Goal: Task Accomplishment & Management: Use online tool/utility

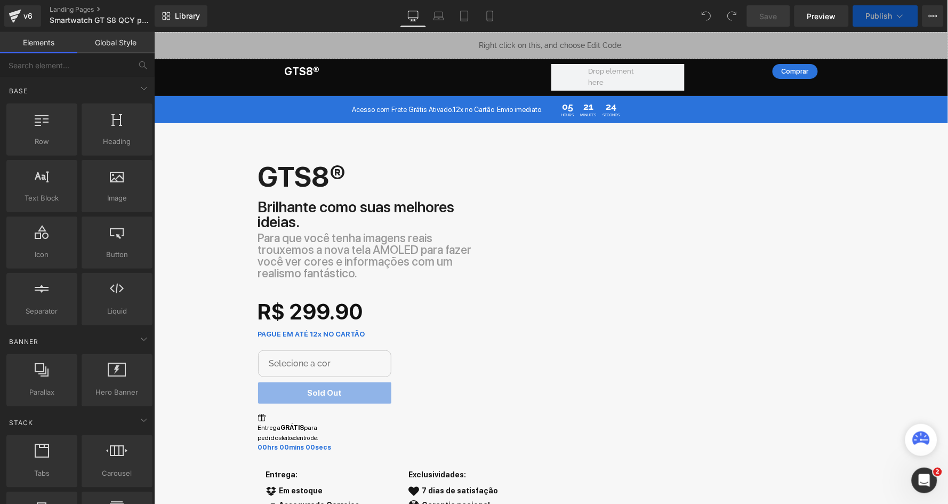
select select "Preto"
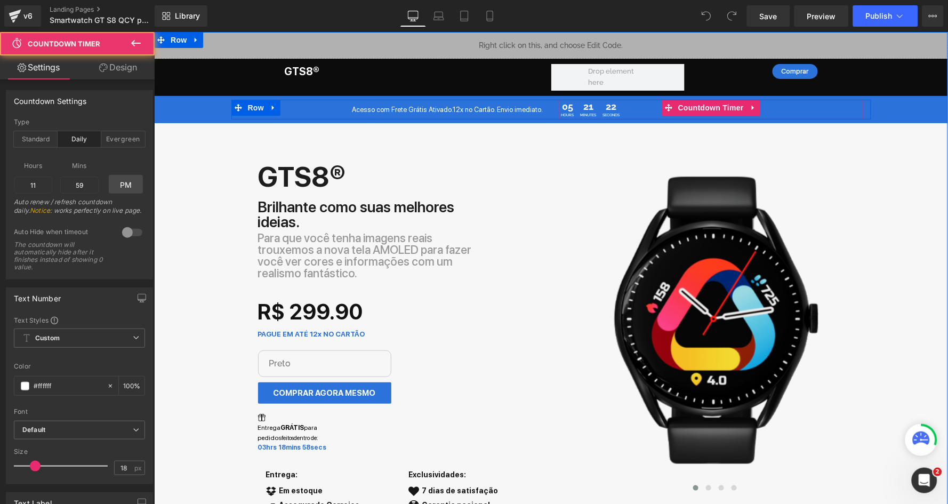
click at [580, 109] on span "21" at bounding box center [588, 106] width 16 height 11
click at [698, 104] on span "Countdown Timer" at bounding box center [710, 107] width 71 height 16
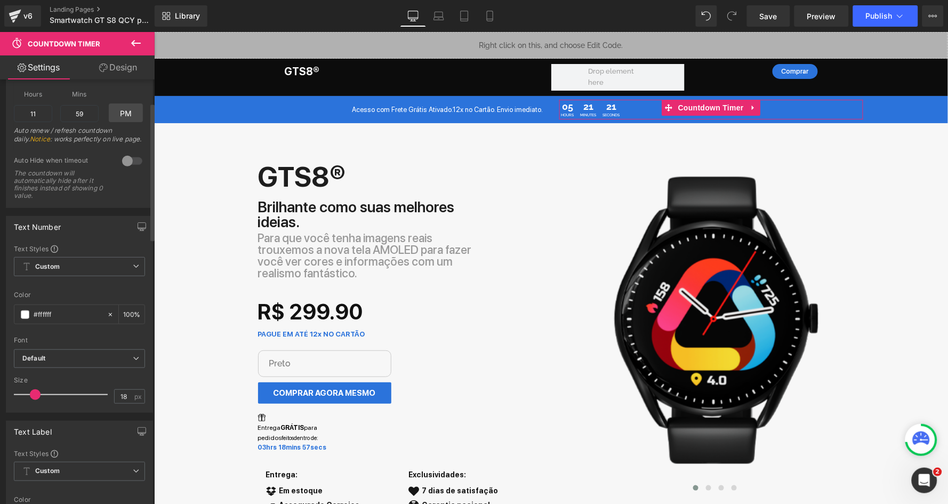
scroll to position [185, 0]
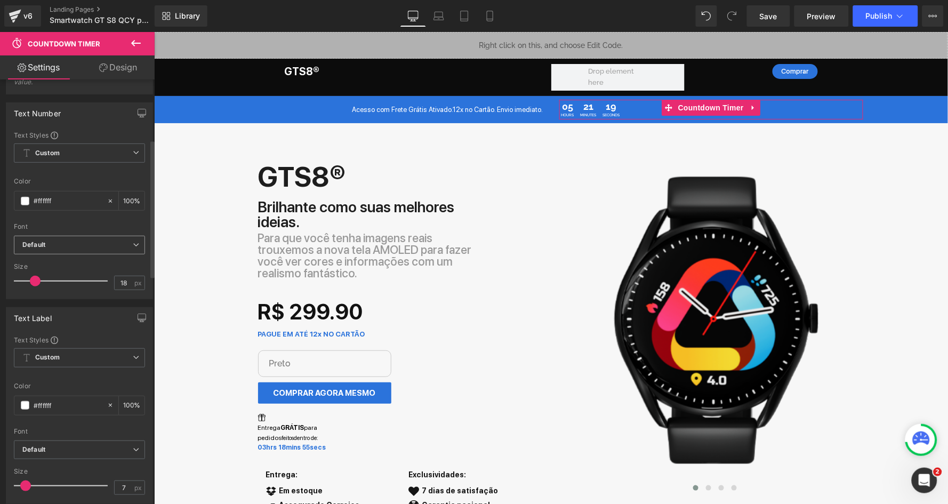
click at [62, 240] on b "Default" at bounding box center [77, 244] width 110 height 9
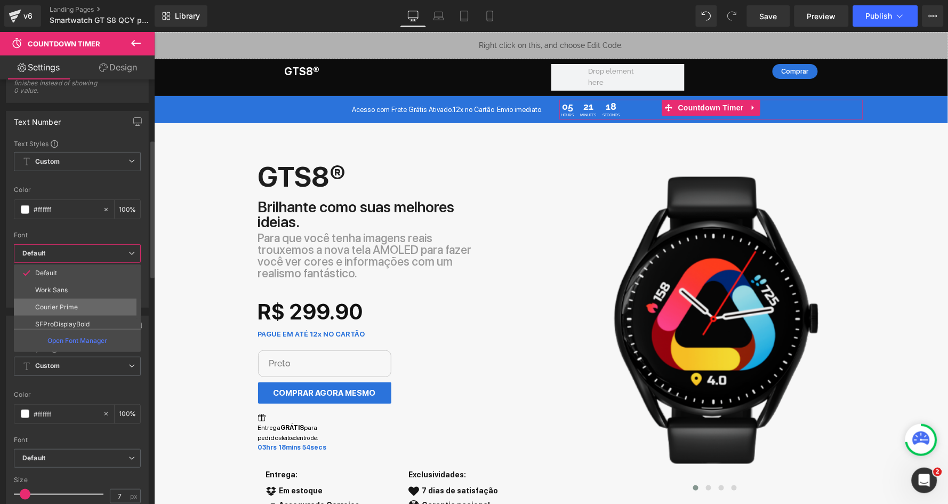
scroll to position [33, 0]
click at [73, 317] on li "SFProDisplay" at bounding box center [80, 325] width 132 height 17
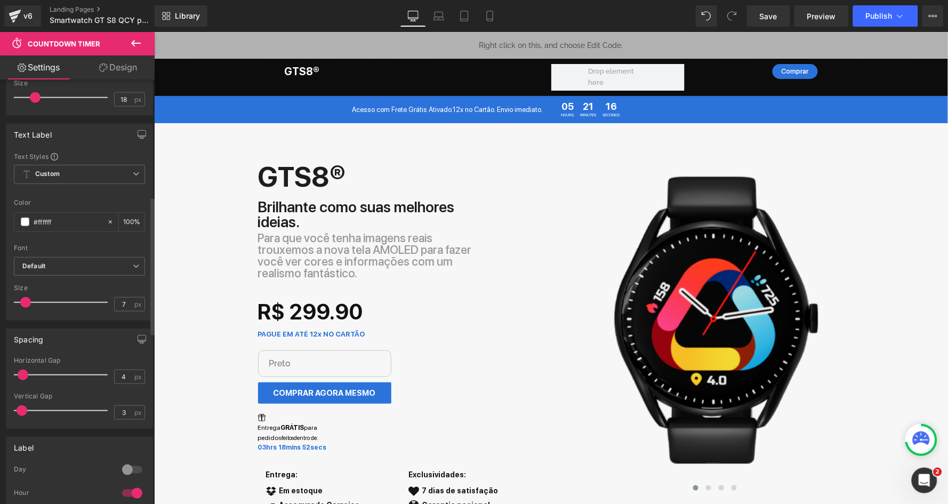
scroll to position [371, 0]
click at [54, 259] on b "Default" at bounding box center [77, 263] width 110 height 9
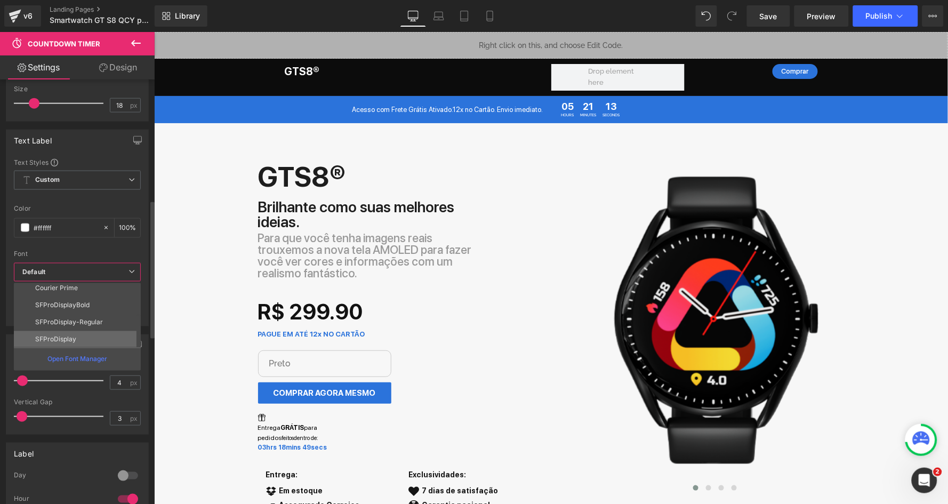
scroll to position [36, 0]
click at [59, 337] on p "SFProDisplay" at bounding box center [55, 340] width 41 height 7
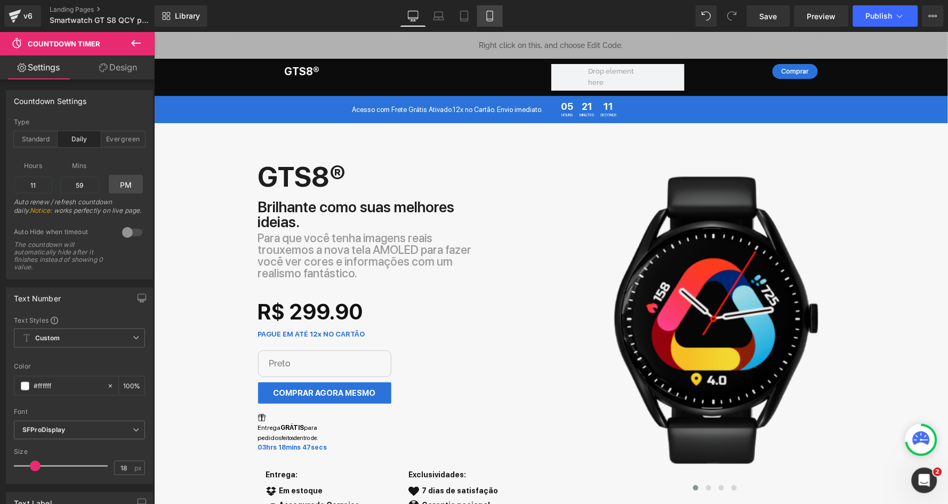
scroll to position [0, 0]
click at [492, 14] on icon at bounding box center [490, 16] width 6 height 10
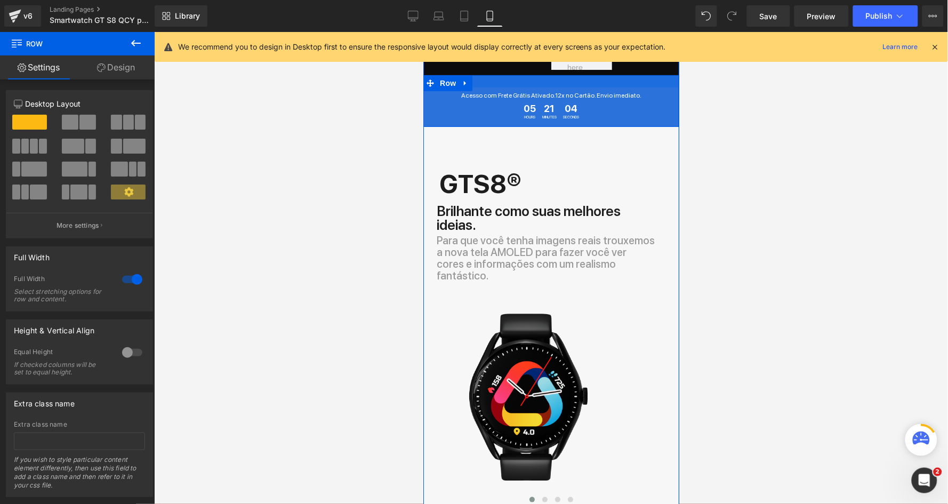
drag, startPoint x: 497, startPoint y: 78, endPoint x: 499, endPoint y: 85, distance: 7.8
click at [499, 85] on div at bounding box center [551, 81] width 256 height 12
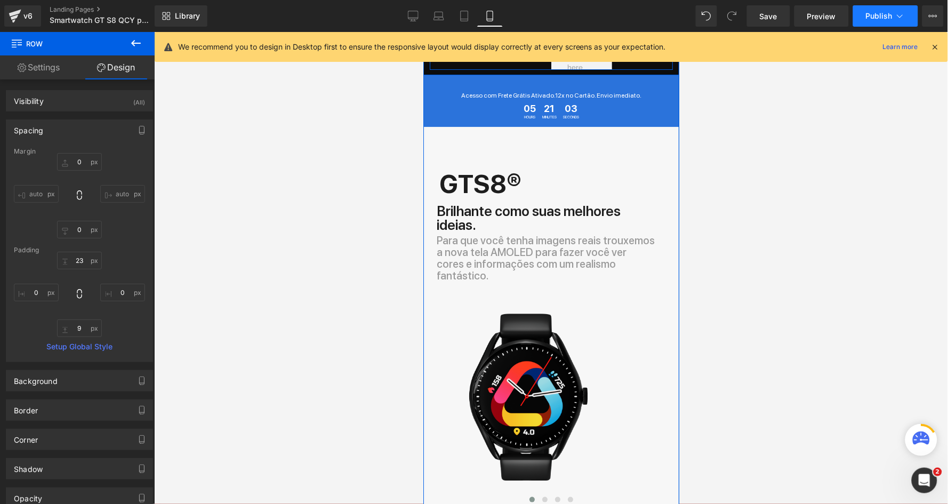
click at [882, 14] on span "Publish" at bounding box center [879, 16] width 27 height 9
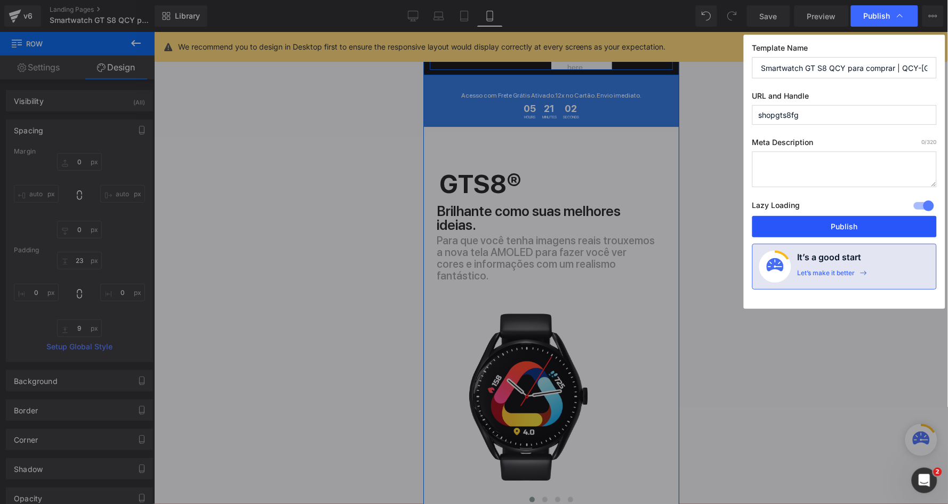
click at [800, 229] on button "Publish" at bounding box center [844, 226] width 184 height 21
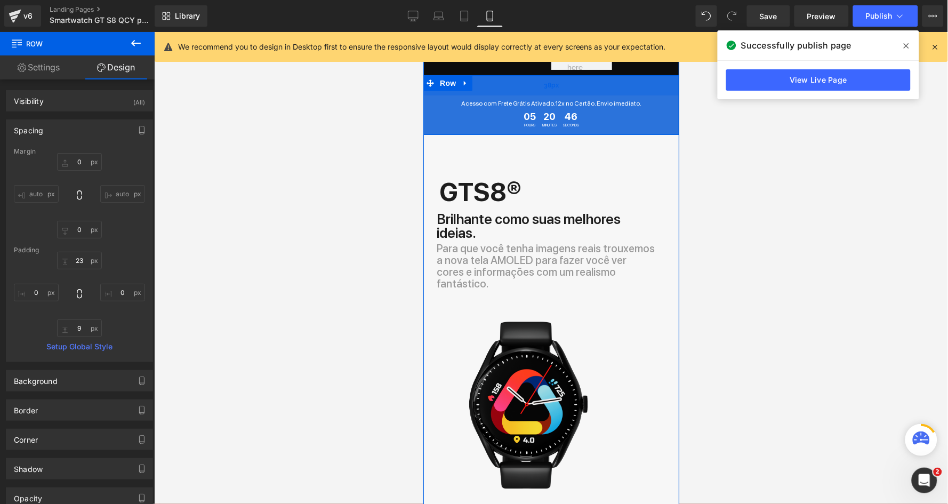
drag, startPoint x: 552, startPoint y: 79, endPoint x: 552, endPoint y: 87, distance: 8.0
click at [552, 87] on div "38px" at bounding box center [551, 85] width 256 height 20
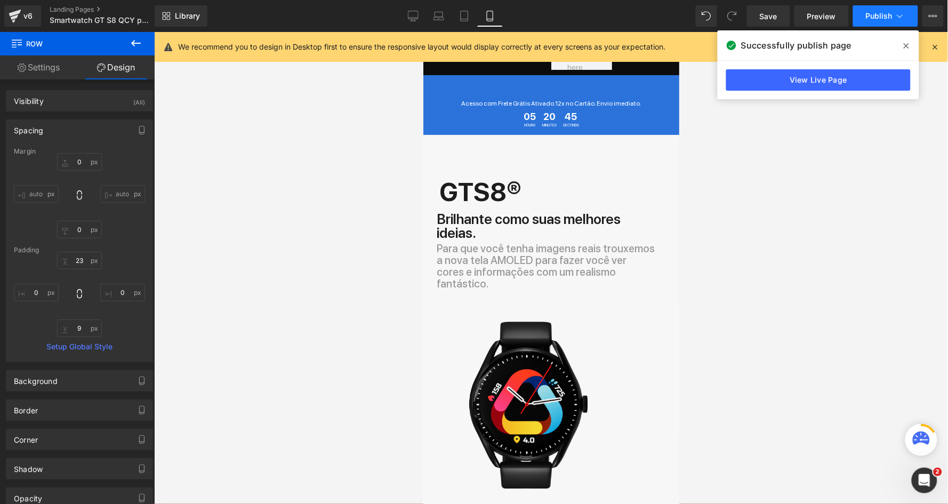
click at [878, 22] on button "Publish" at bounding box center [885, 15] width 65 height 21
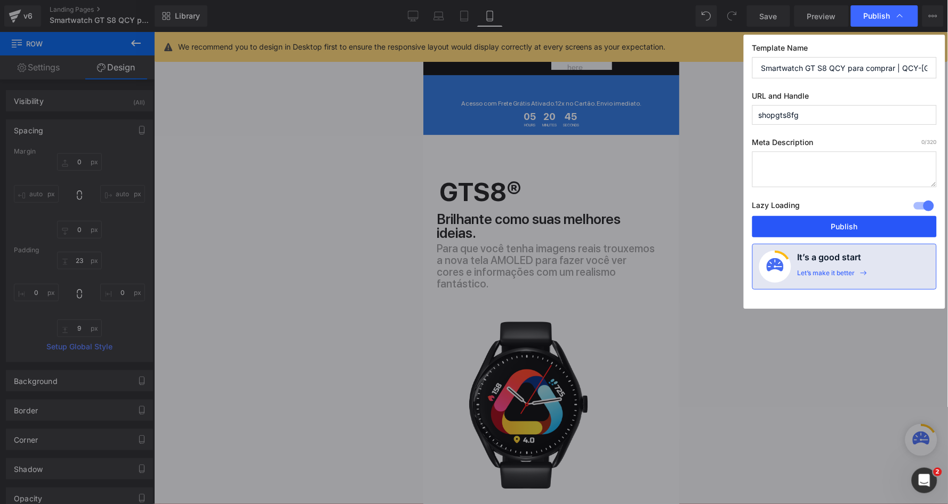
click at [799, 230] on button "Publish" at bounding box center [844, 226] width 184 height 21
